Goal: Complete application form: Complete application form

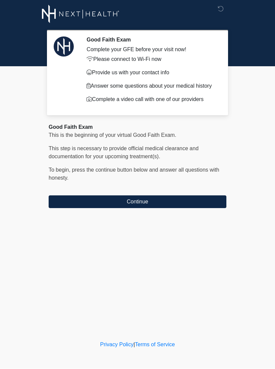
click at [175, 209] on button "Continue" at bounding box center [137, 202] width 177 height 13
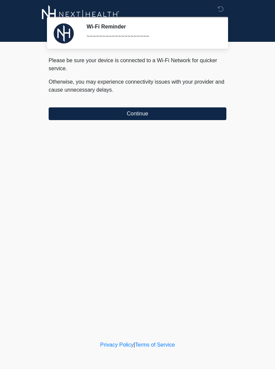
click at [187, 114] on button "Continue" at bounding box center [137, 114] width 177 height 13
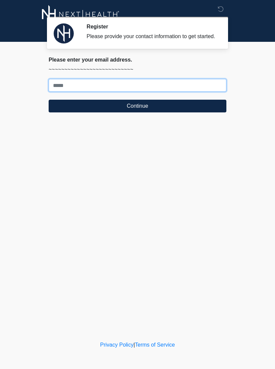
click at [196, 86] on input "Where should we email your treatment plan?" at bounding box center [137, 85] width 177 height 13
type input "**********"
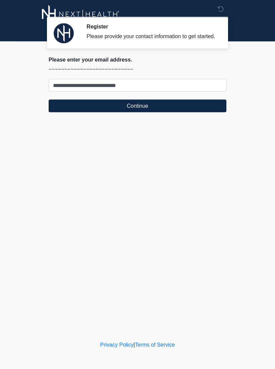
click at [172, 110] on button "Continue" at bounding box center [137, 106] width 177 height 13
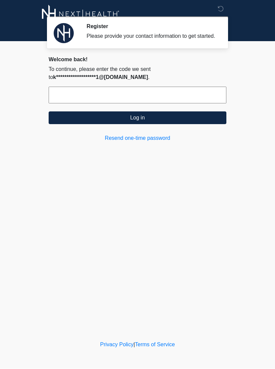
click at [201, 99] on input "text" at bounding box center [137, 95] width 177 height 17
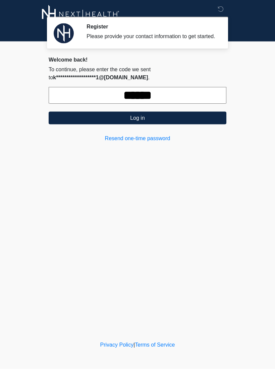
type input "******"
click at [176, 125] on button "Log in" at bounding box center [137, 118] width 177 height 13
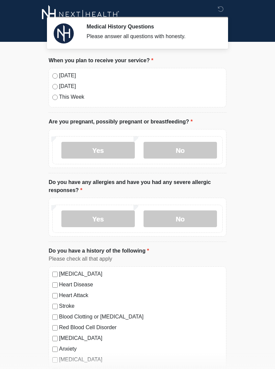
click at [203, 148] on label "No" at bounding box center [179, 150] width 73 height 17
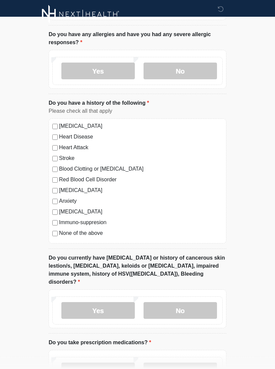
scroll to position [148, 0]
click at [101, 61] on div "Yes No" at bounding box center [137, 71] width 170 height 28
click at [110, 69] on label "Yes" at bounding box center [97, 70] width 73 height 17
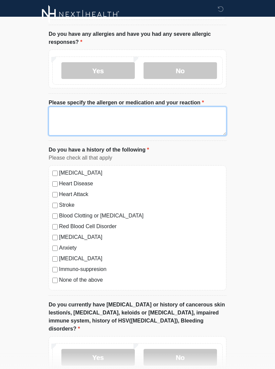
click at [126, 116] on textarea "Please specify the allergen or medication and your reaction" at bounding box center [137, 121] width 177 height 29
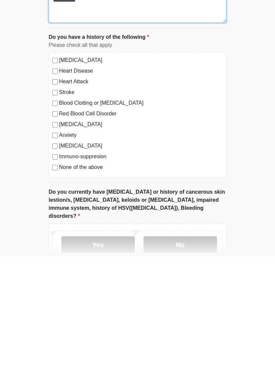
scroll to position [162, 0]
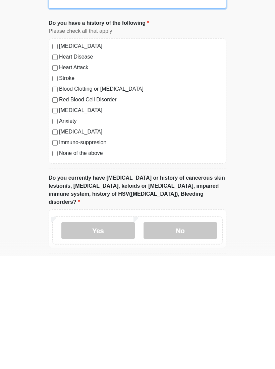
type textarea "**********"
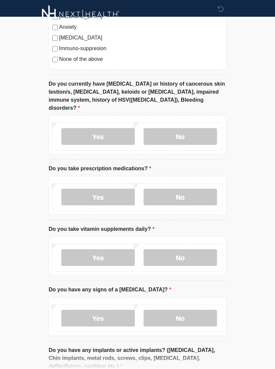
scroll to position [369, 0]
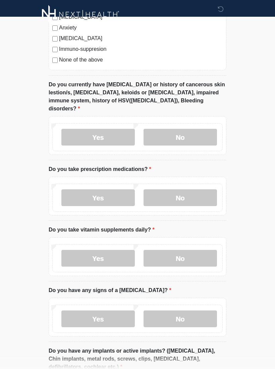
click at [198, 131] on label "No" at bounding box center [179, 137] width 73 height 17
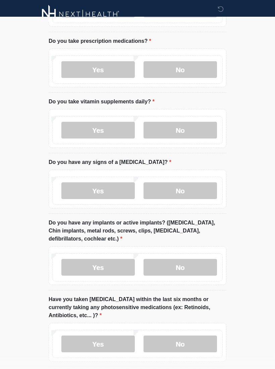
scroll to position [497, 0]
click at [194, 62] on label "No" at bounding box center [179, 70] width 73 height 17
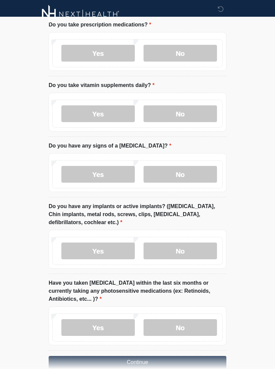
scroll to position [528, 0]
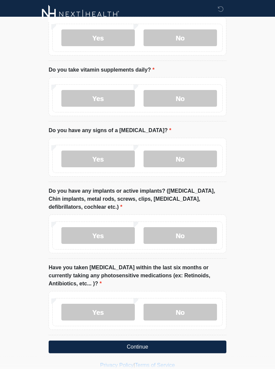
click at [117, 90] on label "Yes" at bounding box center [97, 98] width 73 height 17
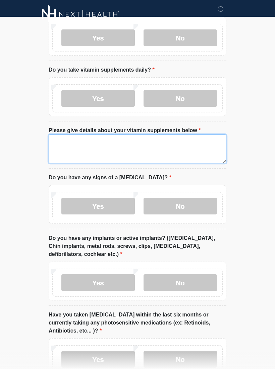
click at [150, 136] on textarea "Please give details about your vitamin supplements below" at bounding box center [137, 149] width 177 height 29
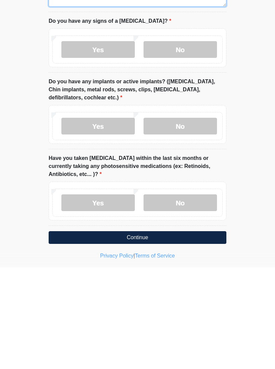
scroll to position [586, 0]
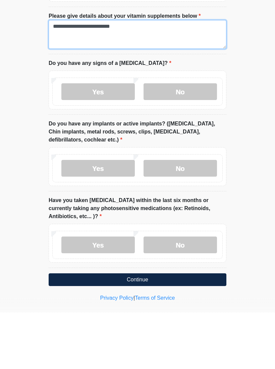
type textarea "**********"
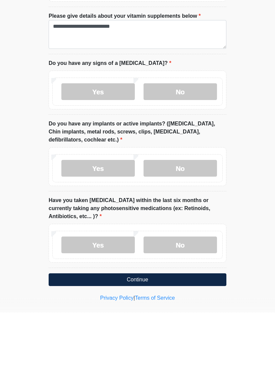
click at [196, 140] on label "No" at bounding box center [179, 148] width 73 height 17
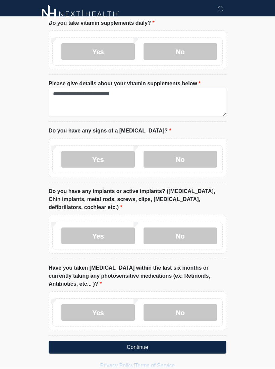
scroll to position [575, 0]
click at [111, 228] on label "Yes" at bounding box center [97, 236] width 73 height 17
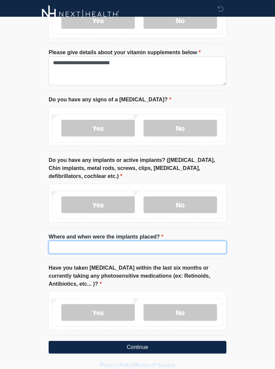
click at [179, 244] on input "Where and when were the implants placed?" at bounding box center [137, 247] width 177 height 13
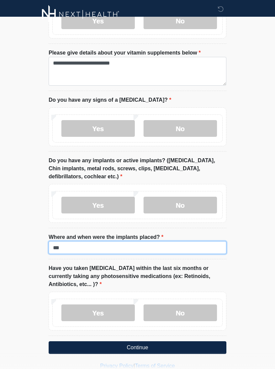
type input "*"
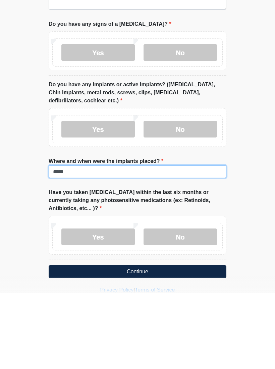
scroll to position [618, 0]
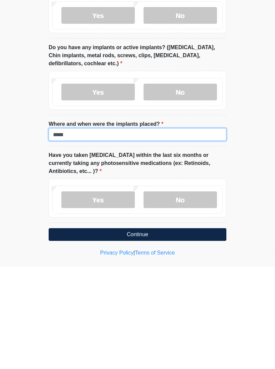
type input "*****"
click at [192, 294] on label "No" at bounding box center [179, 302] width 73 height 17
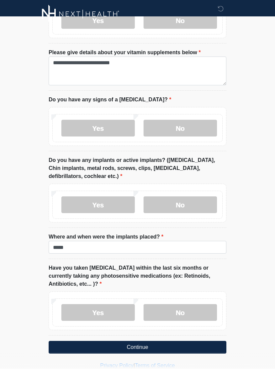
click at [193, 342] on button "Continue" at bounding box center [137, 348] width 177 height 13
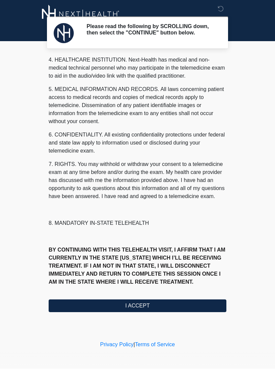
scroll to position [201, 0]
click at [188, 309] on button "I ACCEPT" at bounding box center [137, 306] width 177 height 13
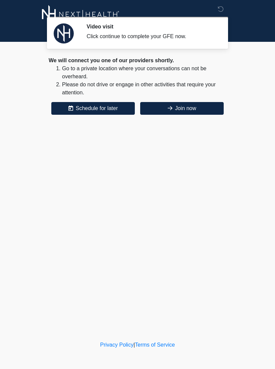
click at [209, 109] on button "Join now" at bounding box center [181, 108] width 83 height 13
